Goal: Transaction & Acquisition: Download file/media

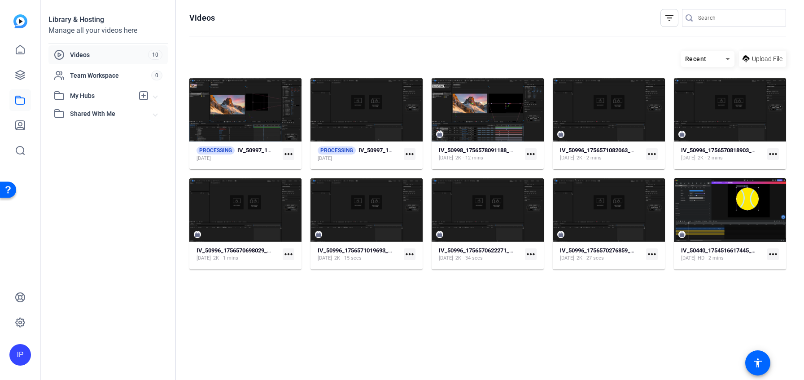
click at [346, 156] on div "[DATE]" at bounding box center [356, 158] width 76 height 7
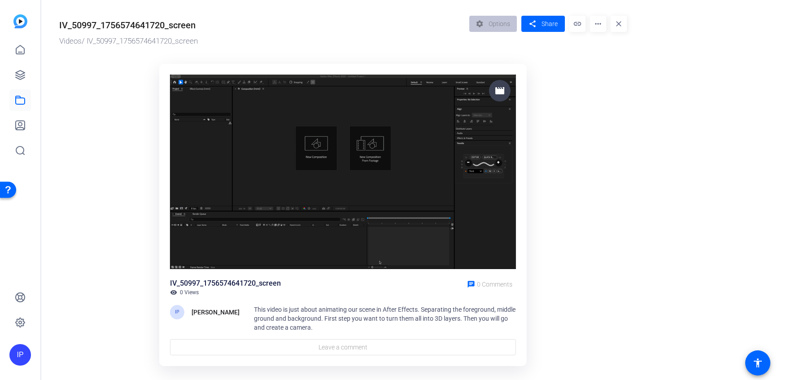
scroll to position [17, 0]
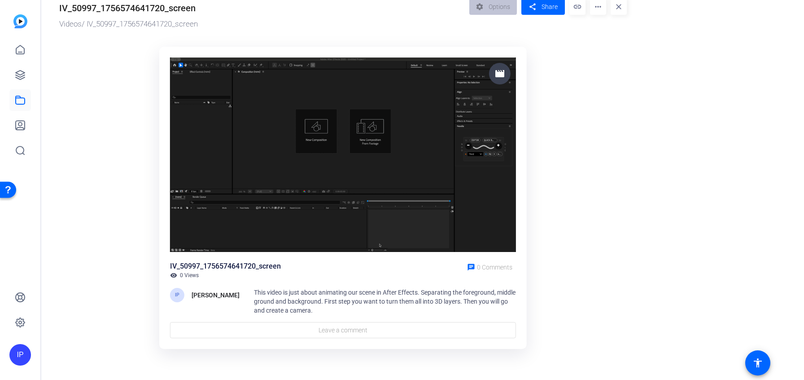
click at [344, 197] on img at bounding box center [343, 154] width 346 height 195
click at [603, 7] on mat-icon "more_horiz" at bounding box center [598, 7] width 16 height 16
click at [606, 49] on span "Download" at bounding box center [642, 44] width 90 height 11
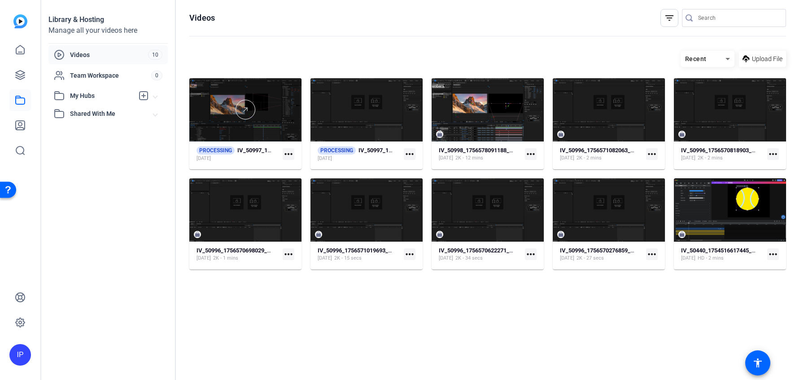
click at [216, 111] on div at bounding box center [245, 110] width 112 height 20
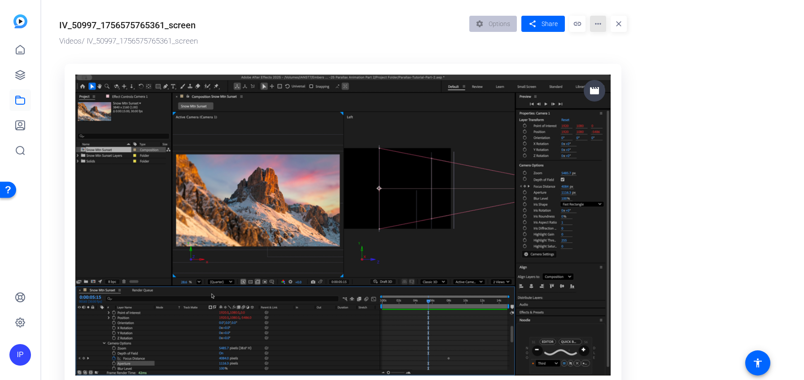
click at [602, 27] on mat-icon "more_horiz" at bounding box center [598, 24] width 16 height 16
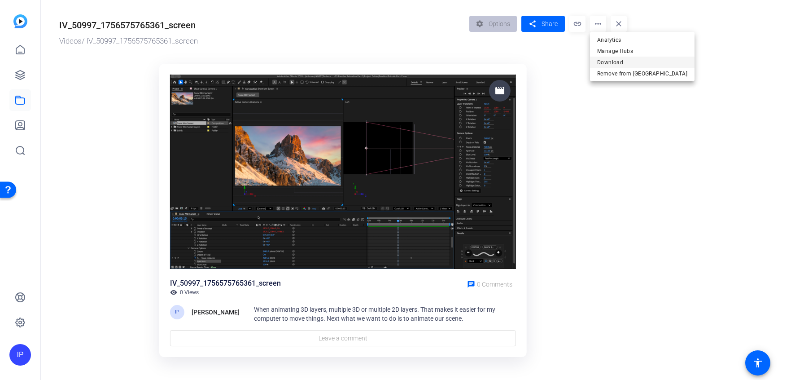
click at [612, 63] on span "Download" at bounding box center [642, 62] width 90 height 11
